Goal: Register for event/course

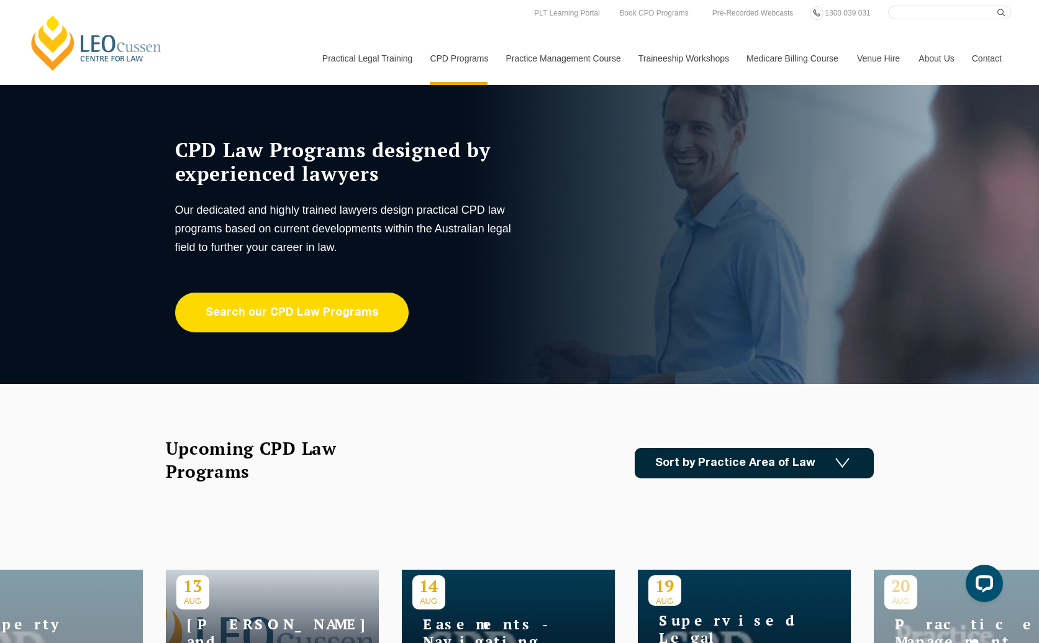
click at [278, 318] on link "Search our CPD Law Programs" at bounding box center [291, 312] width 233 height 40
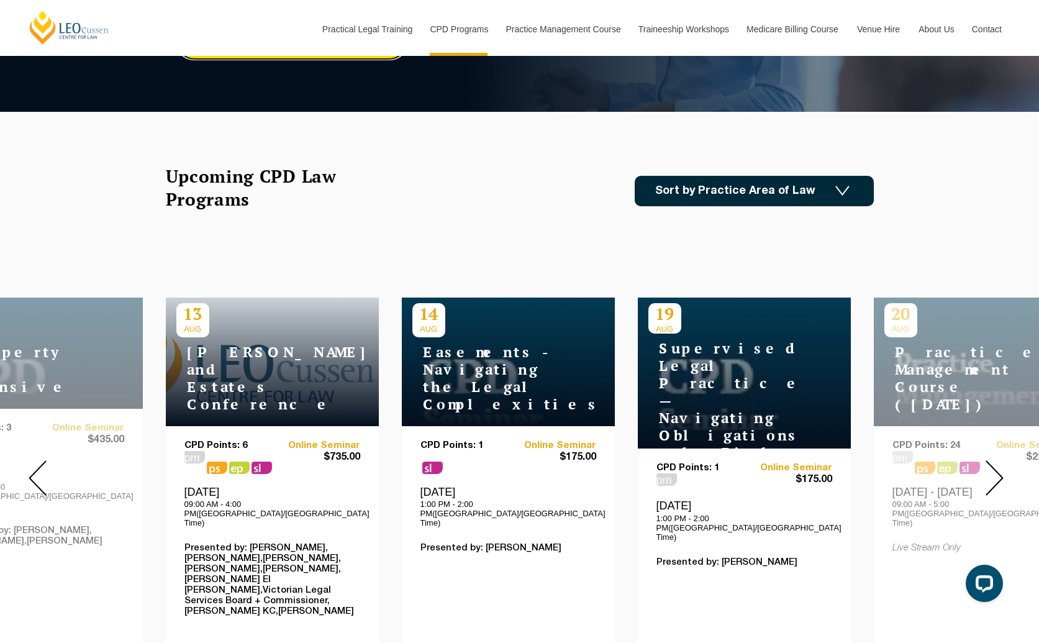
scroll to position [315, 0]
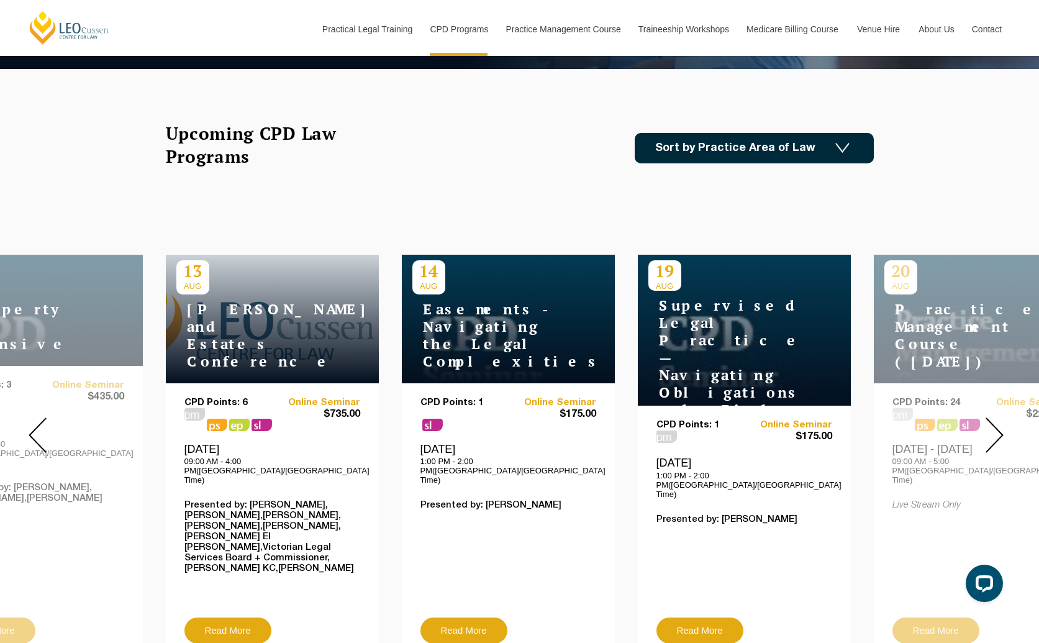
click at [989, 430] on img at bounding box center [994, 434] width 18 height 35
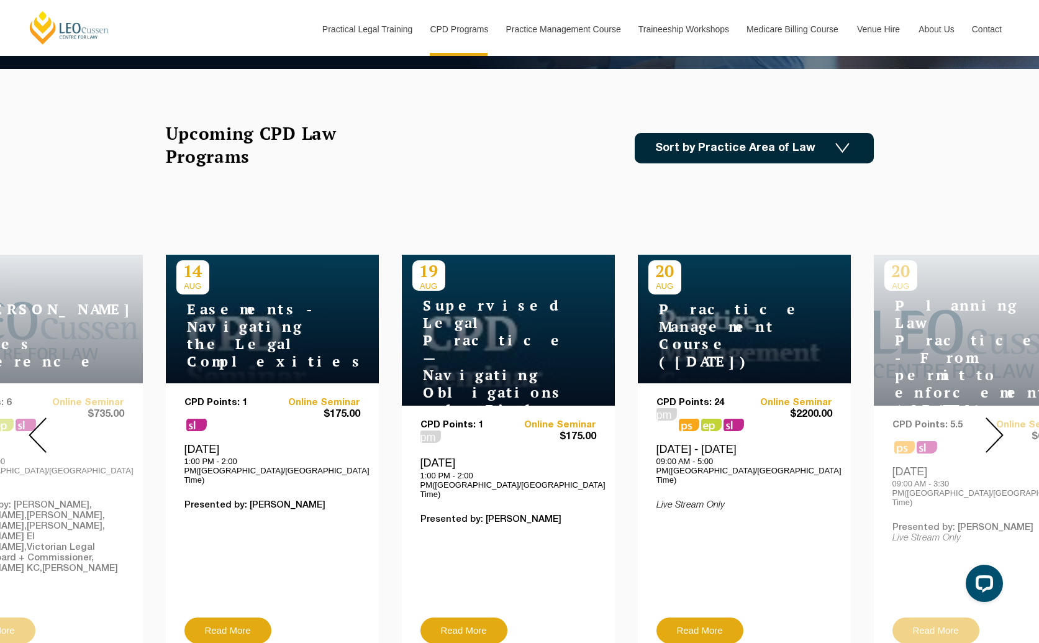
click at [989, 430] on img at bounding box center [994, 434] width 18 height 35
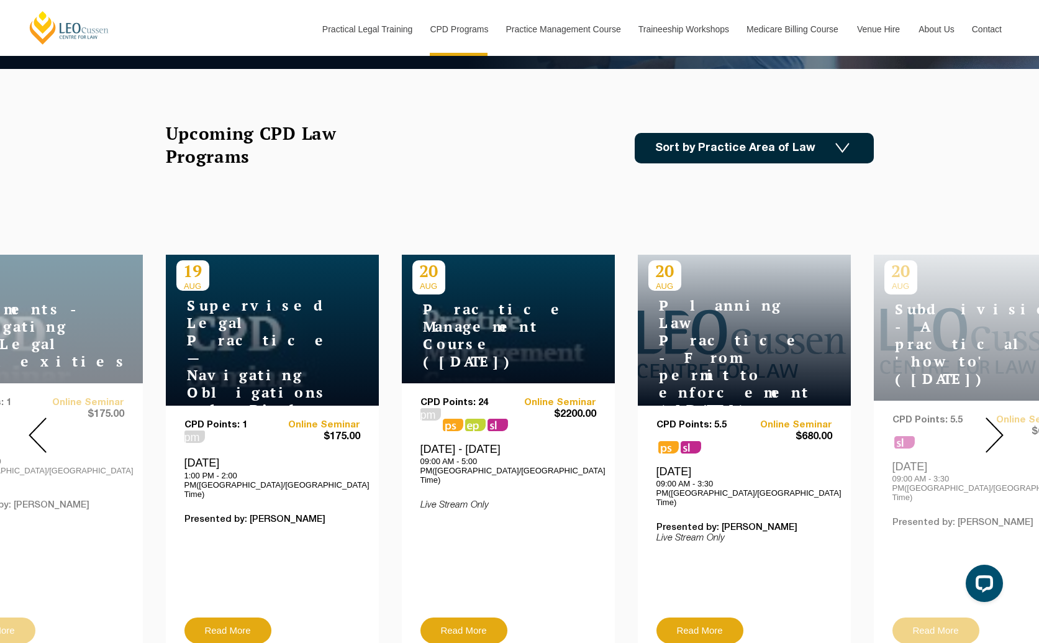
click at [989, 430] on img at bounding box center [994, 434] width 18 height 35
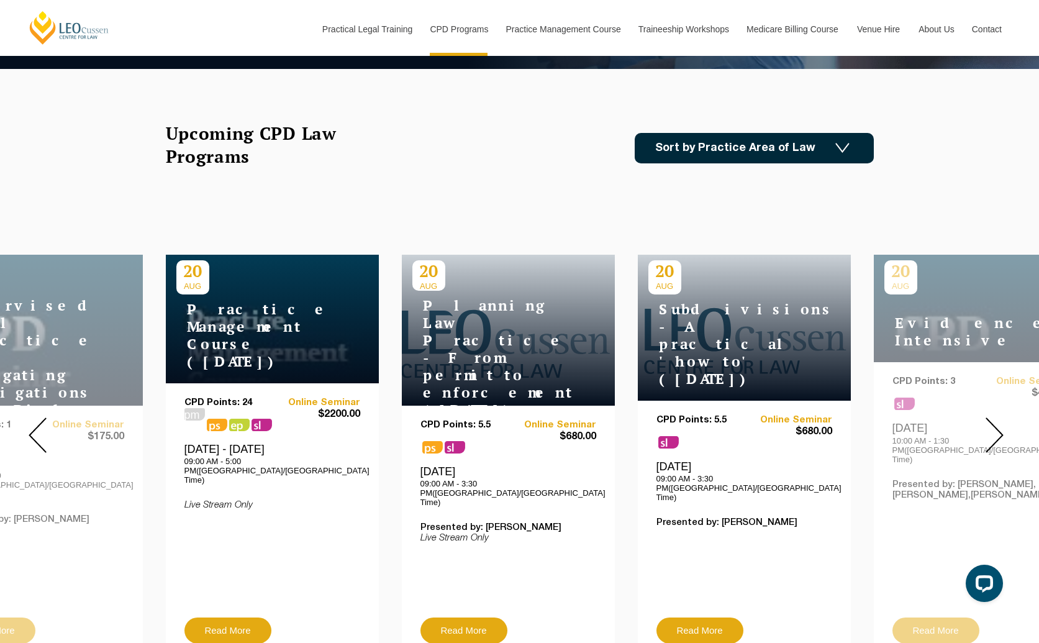
click at [991, 420] on img at bounding box center [994, 434] width 18 height 35
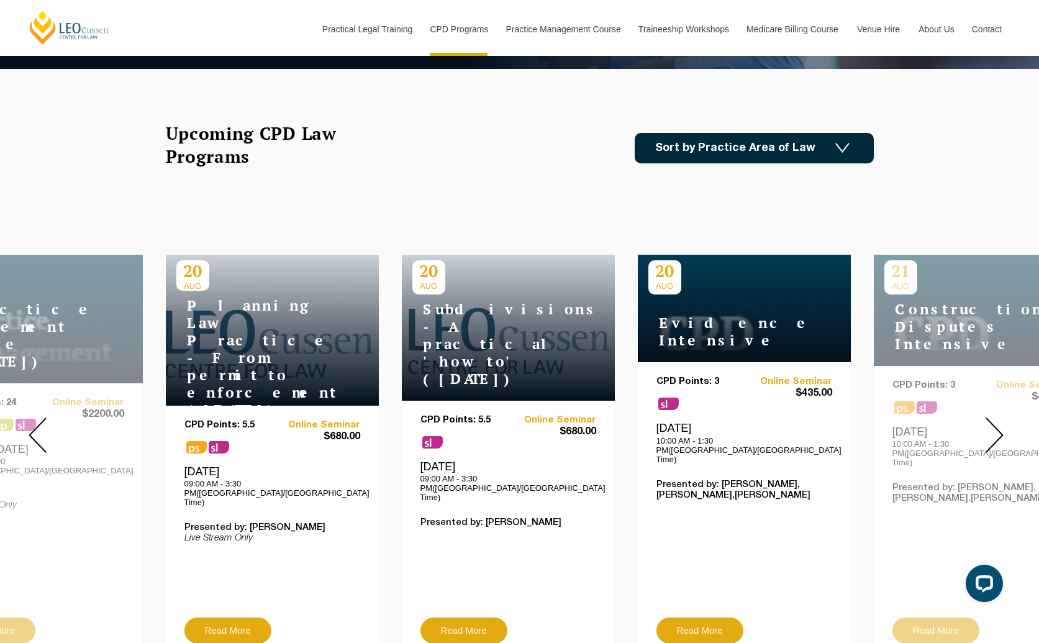
click at [991, 420] on img at bounding box center [994, 434] width 18 height 35
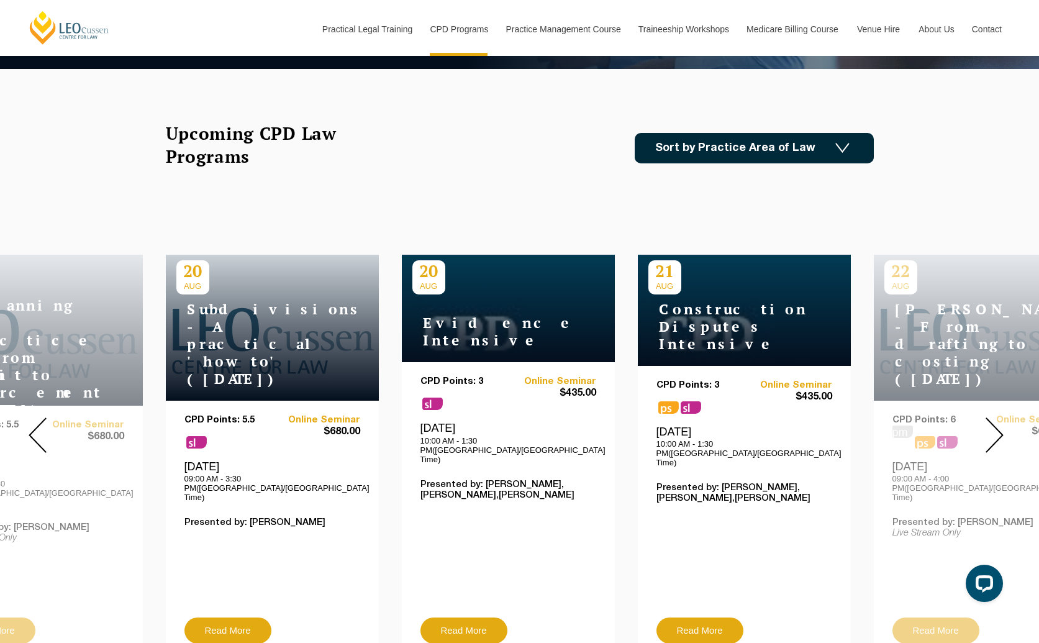
click at [991, 420] on img at bounding box center [994, 434] width 18 height 35
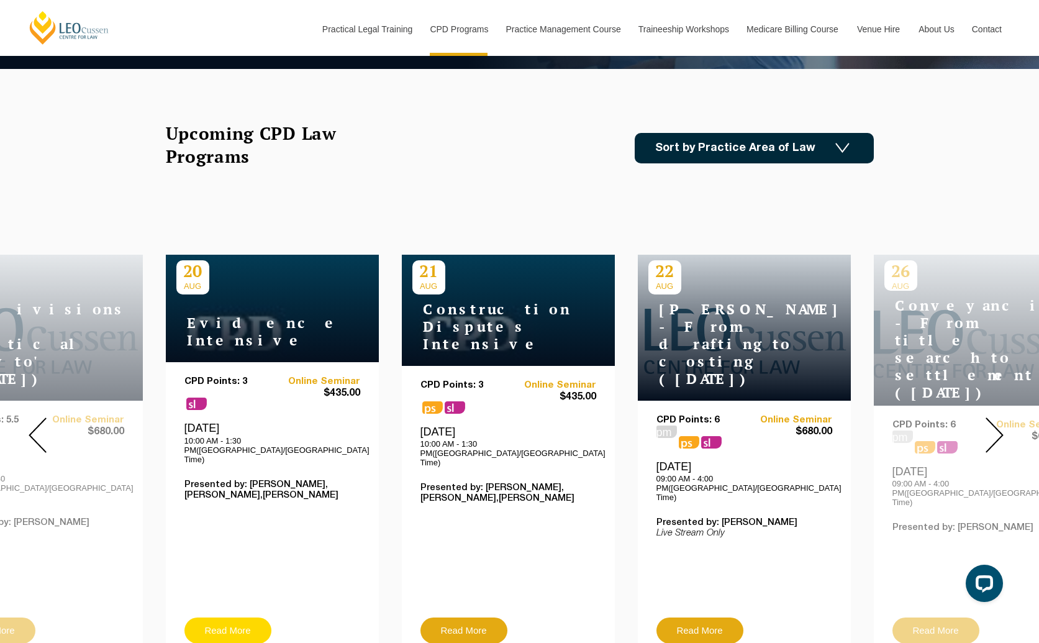
click at [222, 617] on link "Read More" at bounding box center [227, 630] width 87 height 26
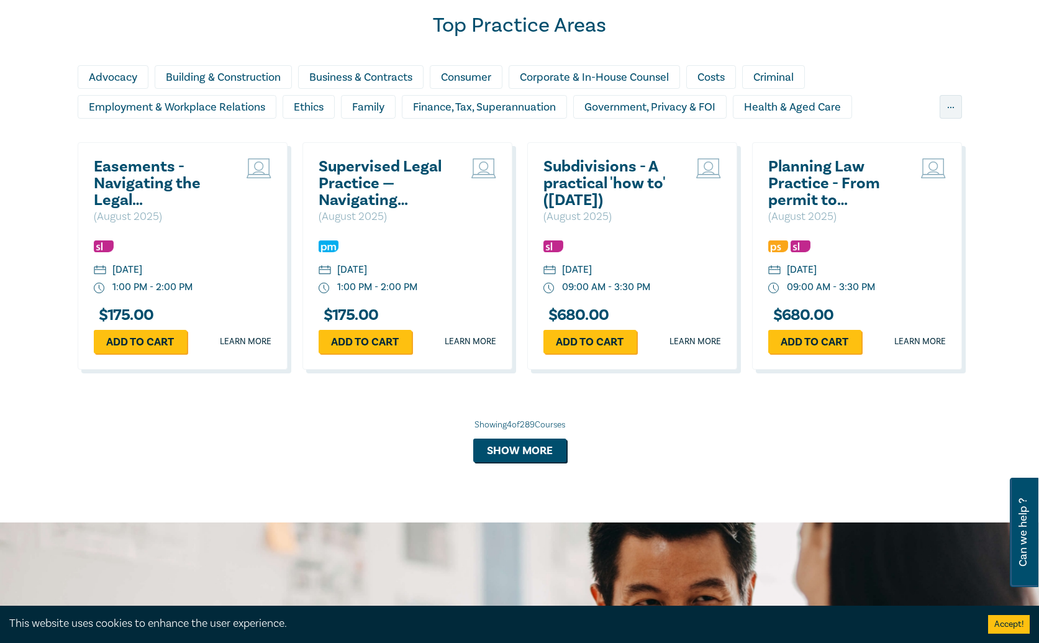
scroll to position [1054, 0]
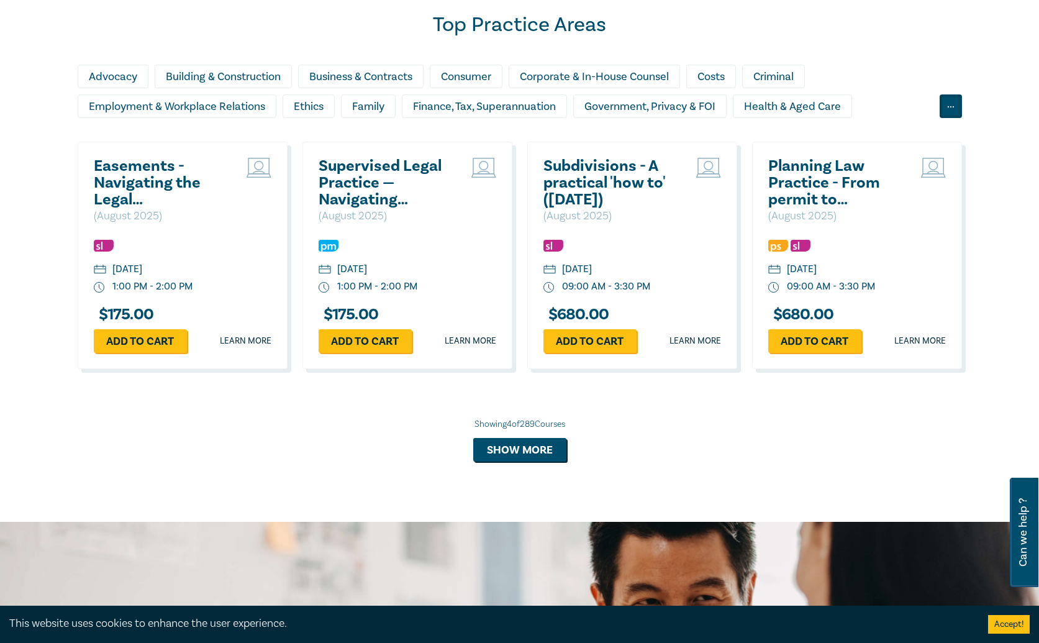
click at [952, 104] on div "..." at bounding box center [950, 106] width 22 height 24
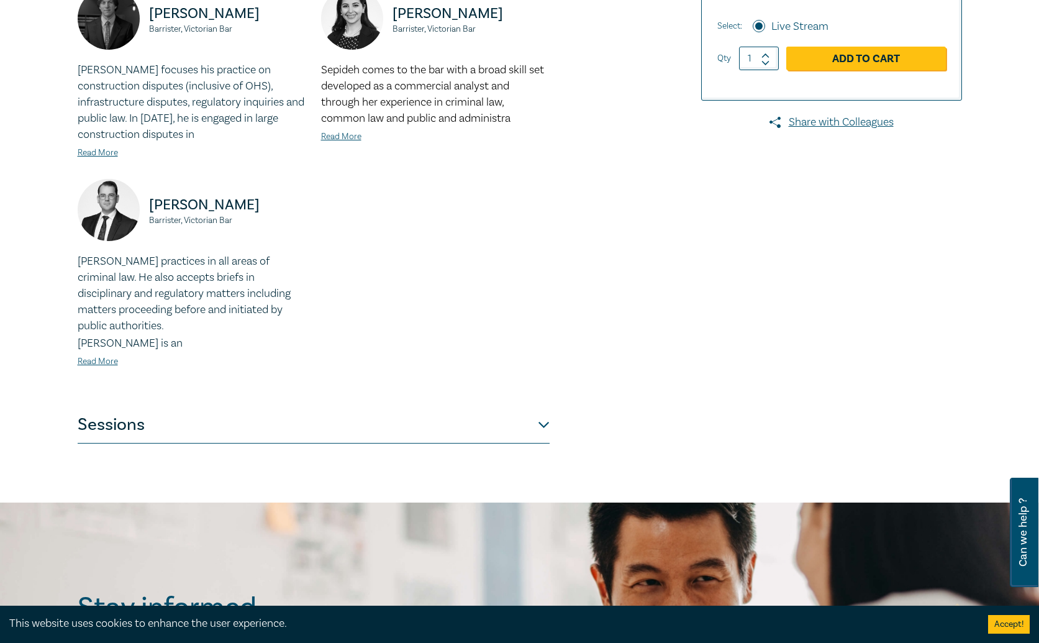
scroll to position [363, 0]
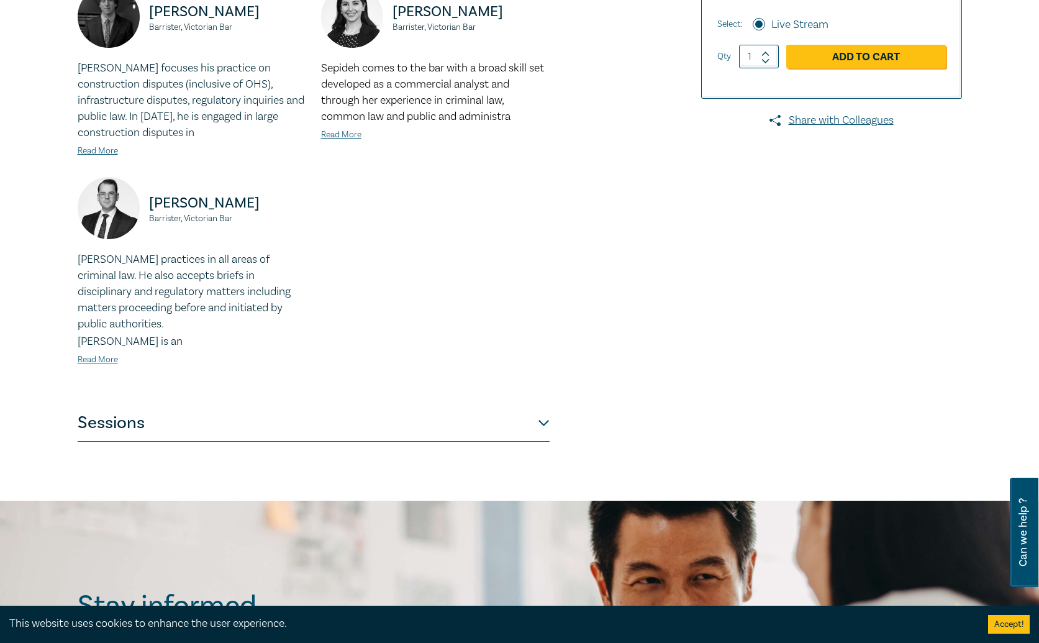
click at [551, 420] on div "Evidence Intensive I25027 CPD Intensive (3 Point) CPD Points 3 Point s Delivery…" at bounding box center [369, 108] width 599 height 665
click at [538, 425] on button "Sessions" at bounding box center [314, 422] width 472 height 37
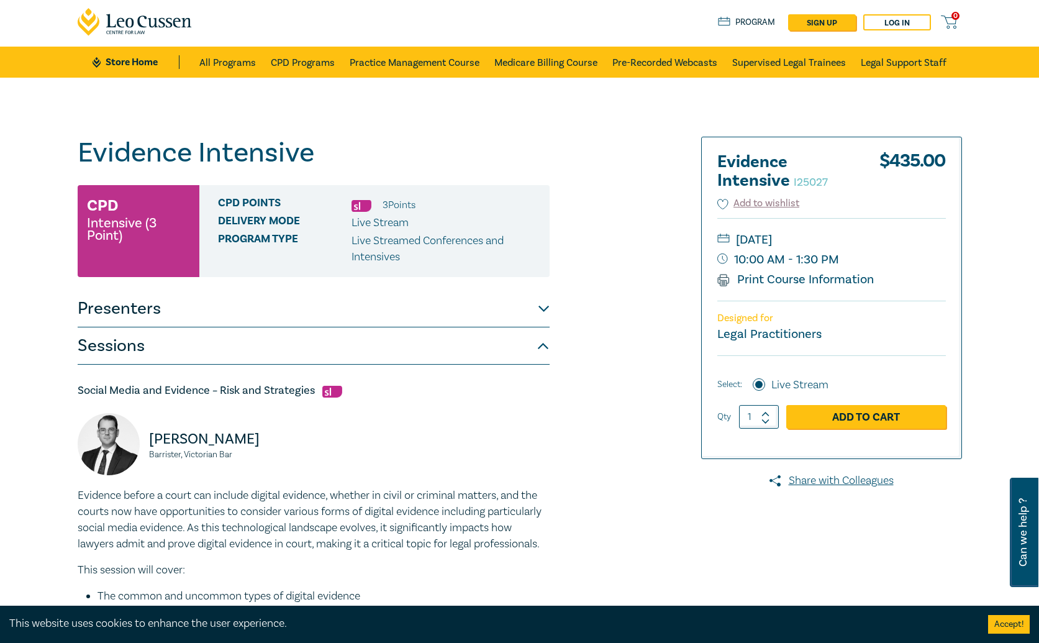
scroll to position [0, 0]
